Goal: Task Accomplishment & Management: Manage account settings

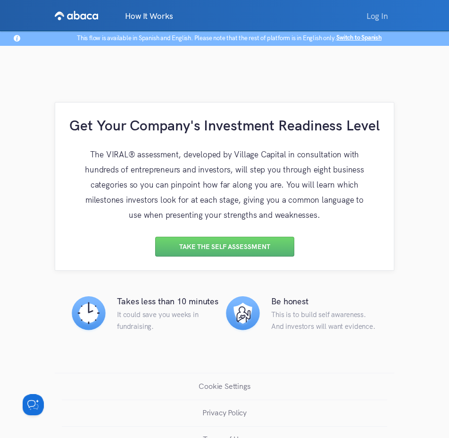
click at [385, 14] on link "Log In" at bounding box center [378, 15] width 34 height 19
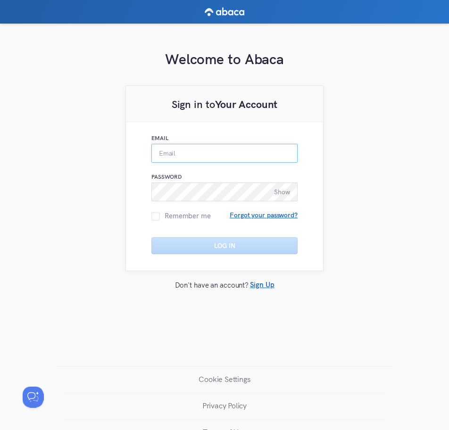
click at [239, 161] on input "Email" at bounding box center [225, 153] width 146 height 19
type input "[EMAIL_ADDRESS][DOMAIN_NAME]"
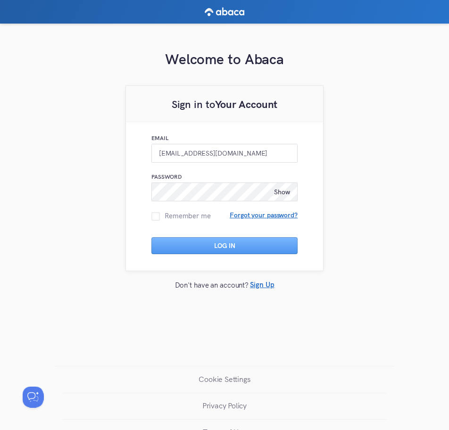
click at [408, 212] on div "Welcome to Abaca Sign in to Your Account Email [EMAIL_ADDRESS][DOMAIN_NAME] Pas…" at bounding box center [224, 189] width 449 height 331
click at [244, 248] on button "Log In" at bounding box center [225, 245] width 146 height 17
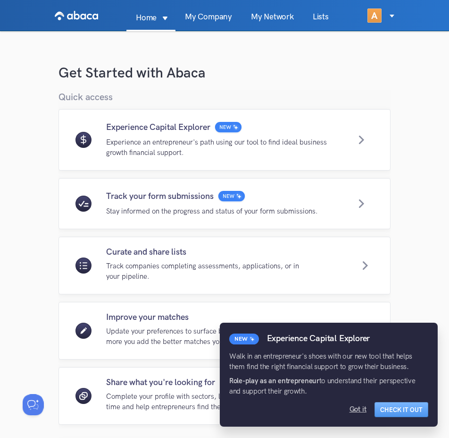
click at [359, 406] on div "Got it" at bounding box center [358, 408] width 17 height 9
